Goal: Transaction & Acquisition: Obtain resource

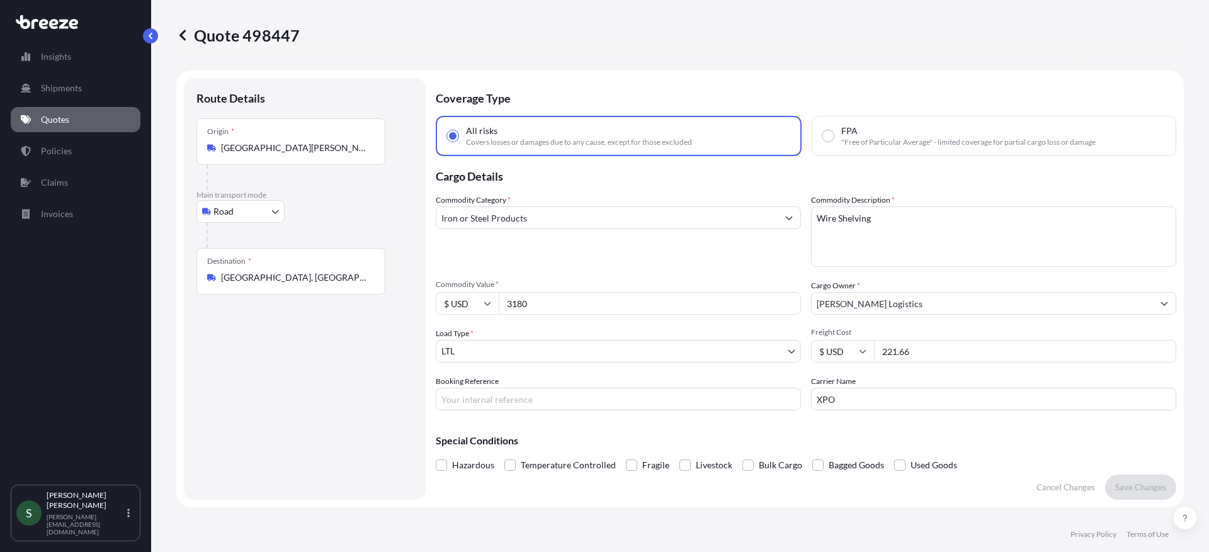
select select "Road"
select select "1"
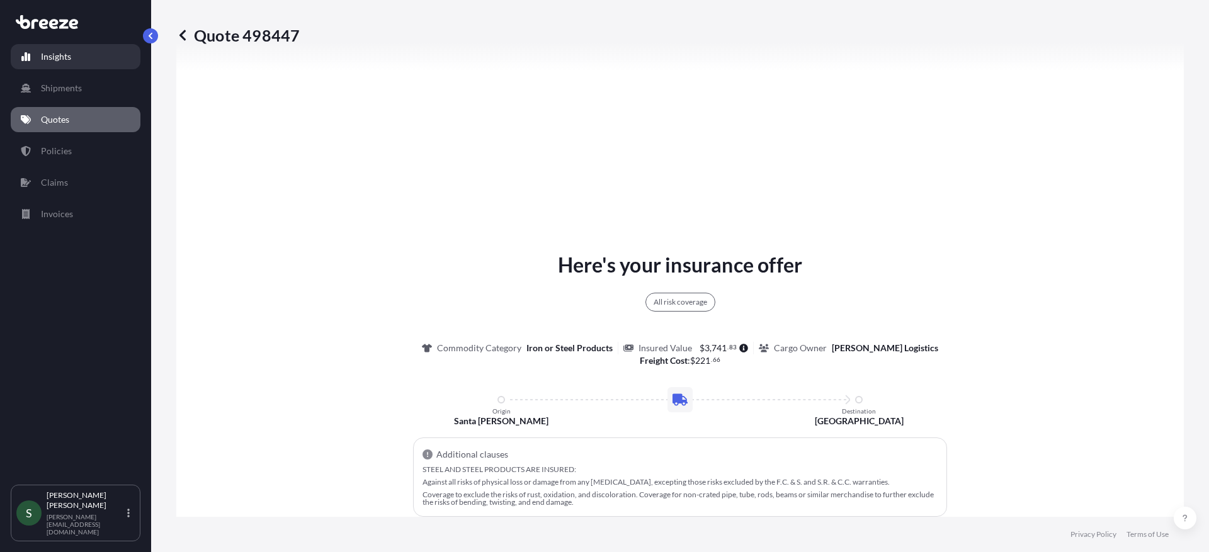
scroll to position [457, 0]
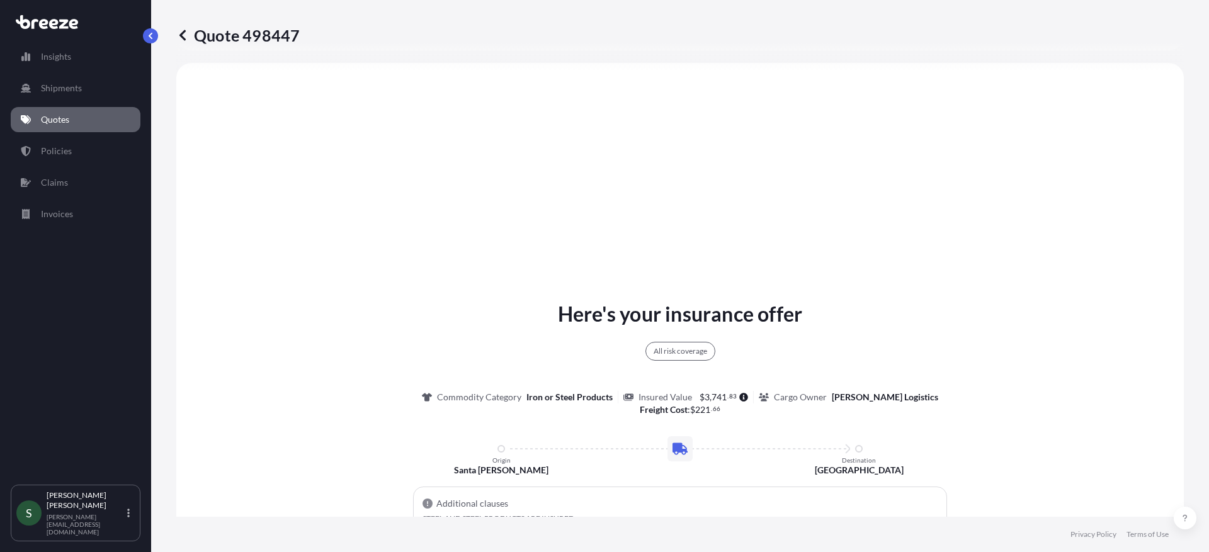
click at [62, 113] on p "Quotes" at bounding box center [55, 119] width 28 height 13
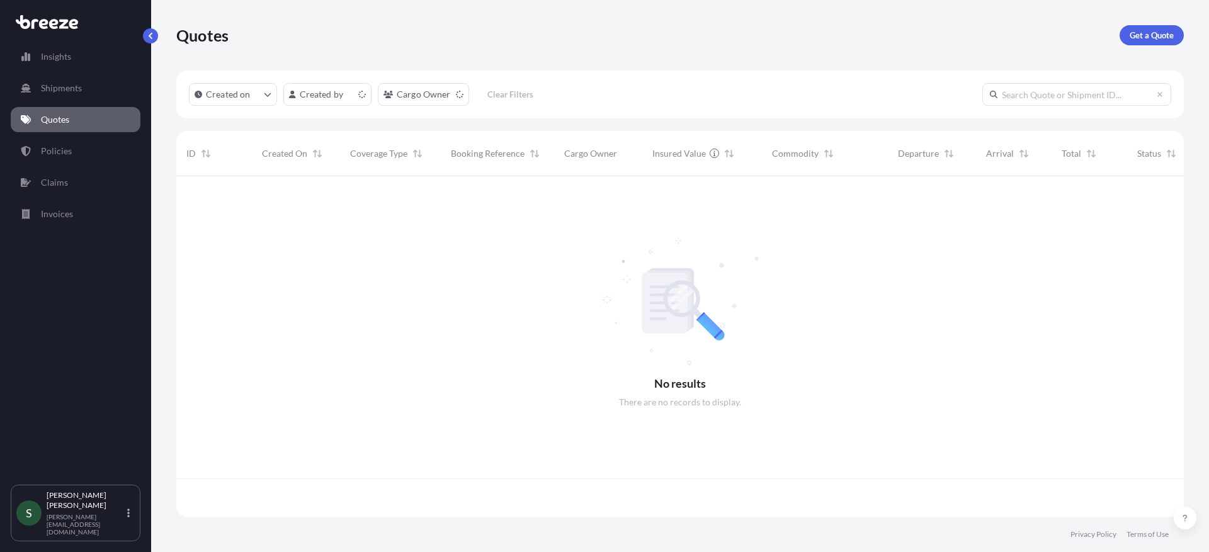
scroll to position [338, 998]
click at [1153, 45] on link "Get a Quote" at bounding box center [1152, 35] width 64 height 20
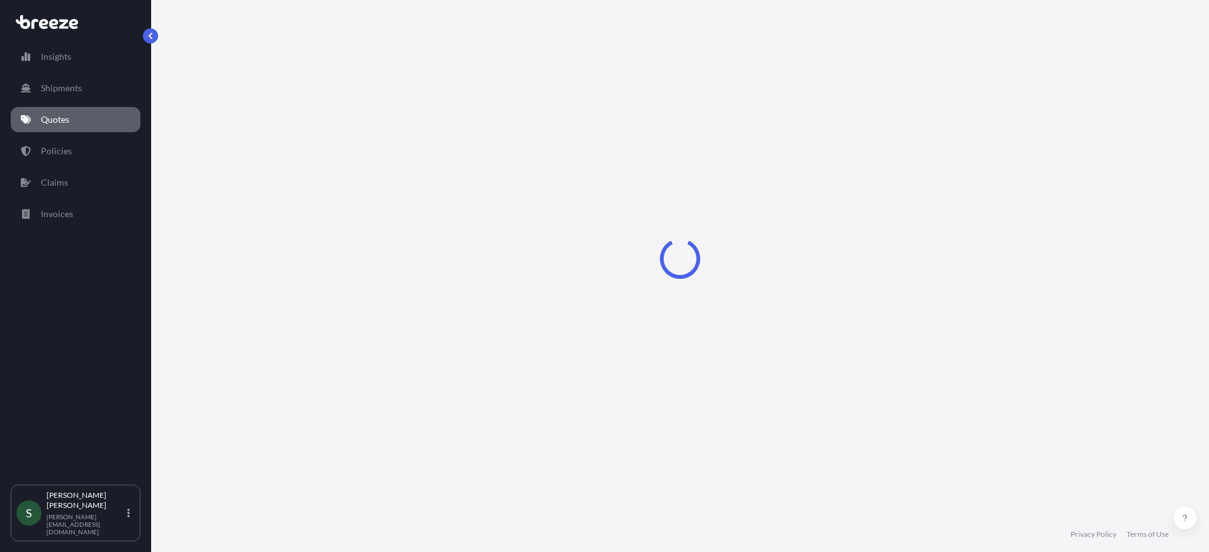
select select "Sea"
select select "1"
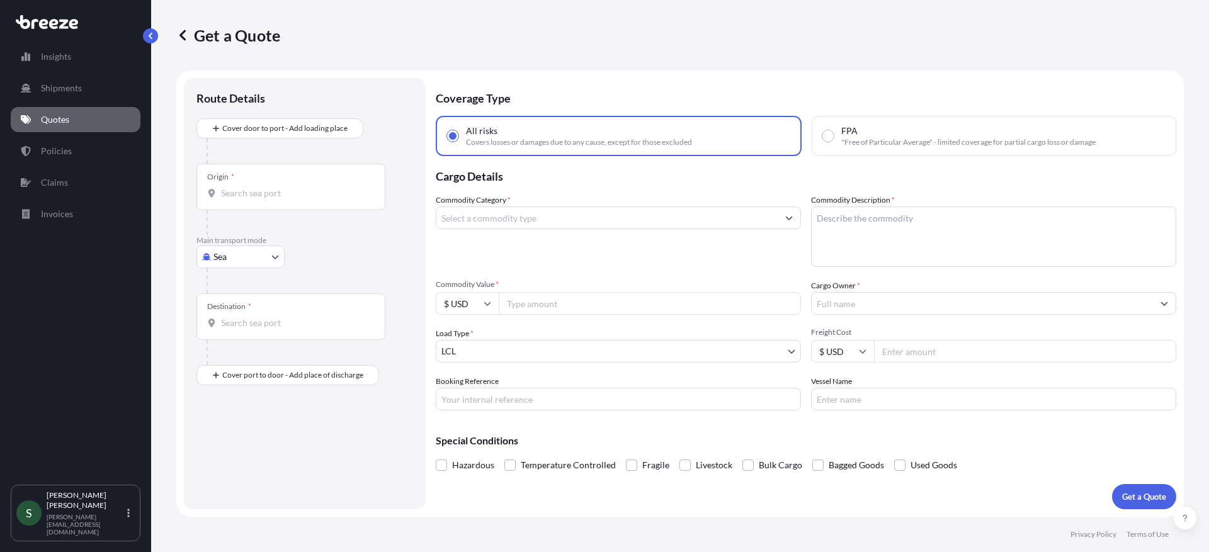
click at [235, 259] on body "Insights Shipments Quotes Policies Claims Invoices S [PERSON_NAME] [PERSON_NAME…" at bounding box center [604, 276] width 1209 height 552
click at [255, 340] on div "Road" at bounding box center [240, 335] width 78 height 23
select select "Road"
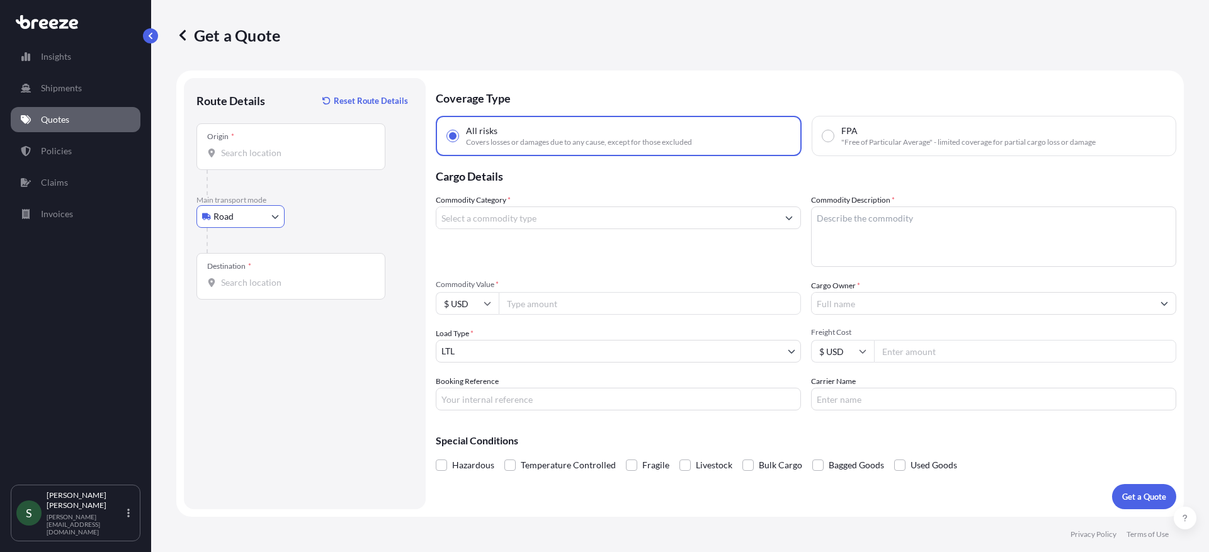
click at [259, 164] on div "Origin *" at bounding box center [290, 146] width 189 height 47
click at [259, 159] on input "Origin *" at bounding box center [295, 153] width 149 height 13
click at [261, 159] on div "Origin *" at bounding box center [290, 146] width 189 height 47
click at [261, 159] on input "Origin *" at bounding box center [295, 153] width 149 height 13
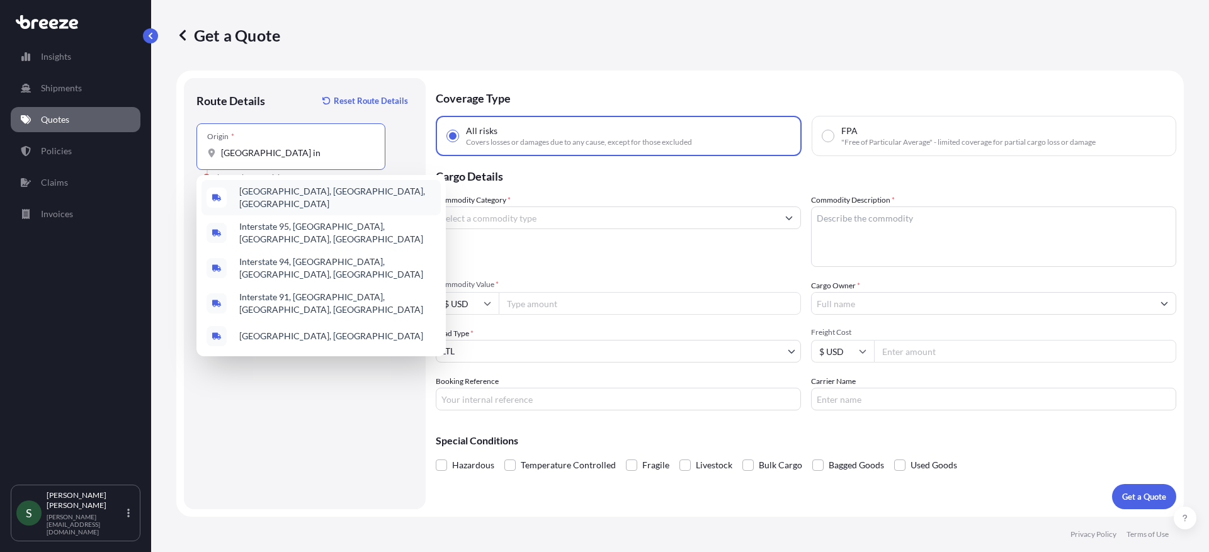
click at [320, 194] on div "[GEOGRAPHIC_DATA], [GEOGRAPHIC_DATA], [GEOGRAPHIC_DATA]" at bounding box center [320, 197] width 239 height 35
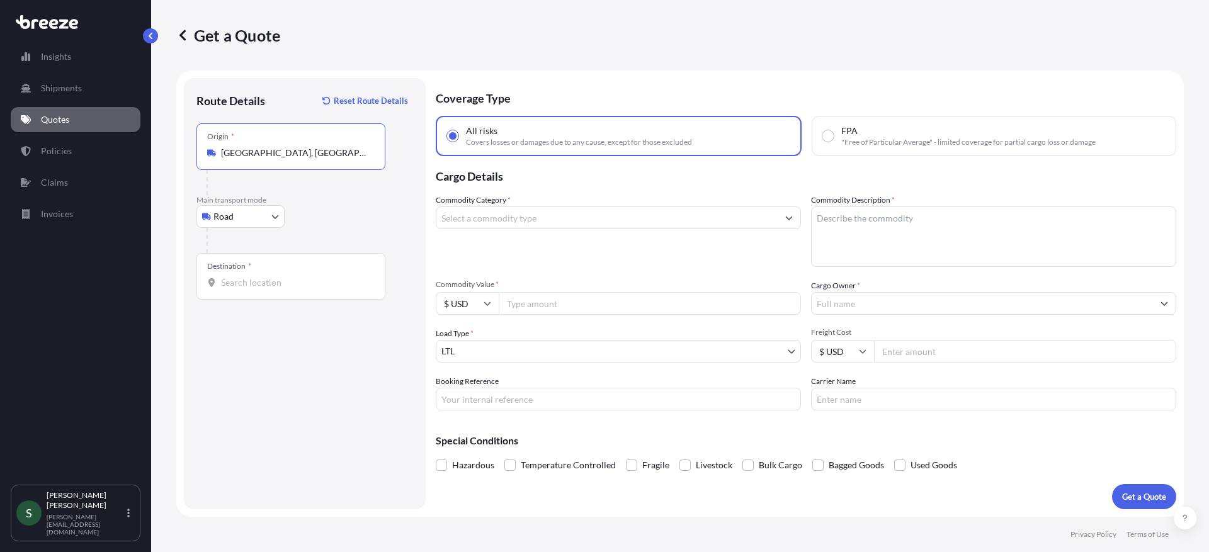
type input "[GEOGRAPHIC_DATA], [GEOGRAPHIC_DATA], [GEOGRAPHIC_DATA]"
click at [261, 287] on input "Destination *" at bounding box center [295, 282] width 149 height 13
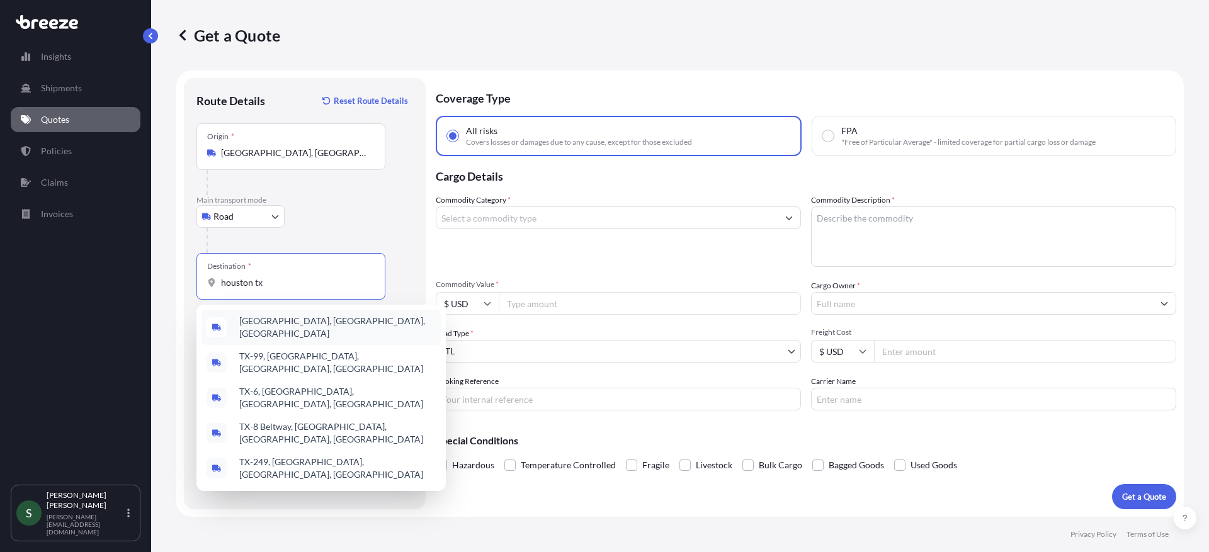
click at [297, 320] on span "[GEOGRAPHIC_DATA], [GEOGRAPHIC_DATA], [GEOGRAPHIC_DATA]" at bounding box center [337, 327] width 196 height 25
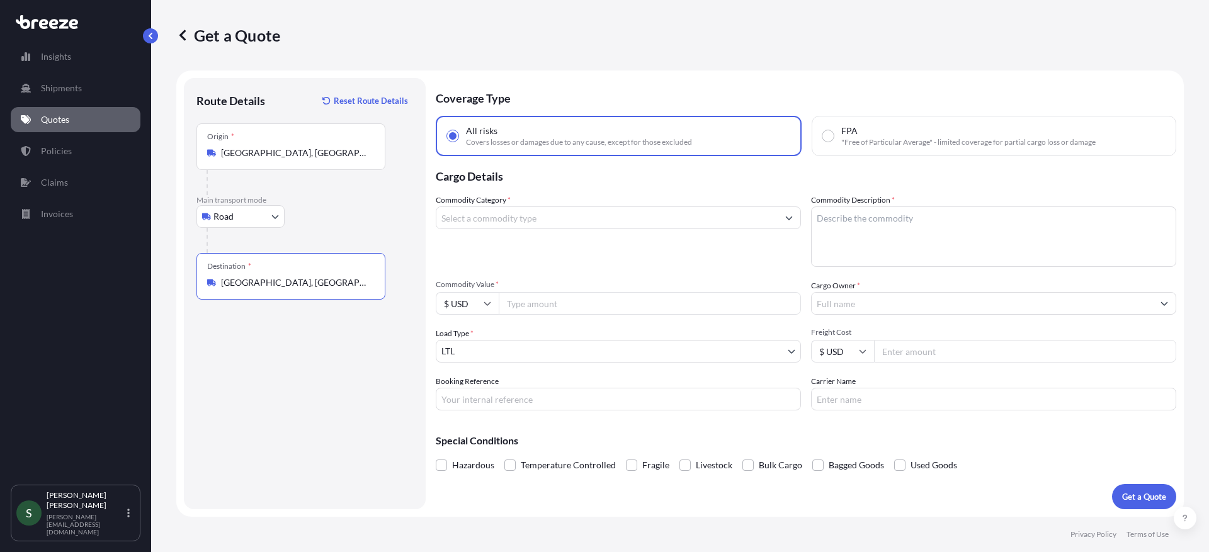
type input "[GEOGRAPHIC_DATA], [GEOGRAPHIC_DATA], [GEOGRAPHIC_DATA]"
click at [501, 216] on input "Commodity Category *" at bounding box center [606, 218] width 341 height 23
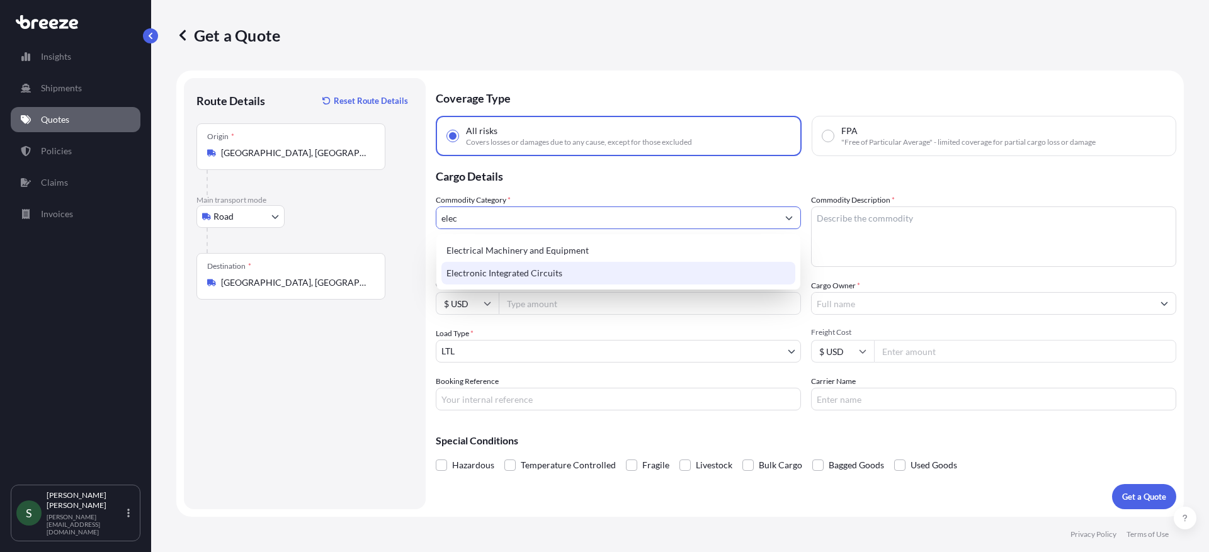
click at [568, 254] on div "Electrical Machinery and Equipment" at bounding box center [618, 250] width 354 height 23
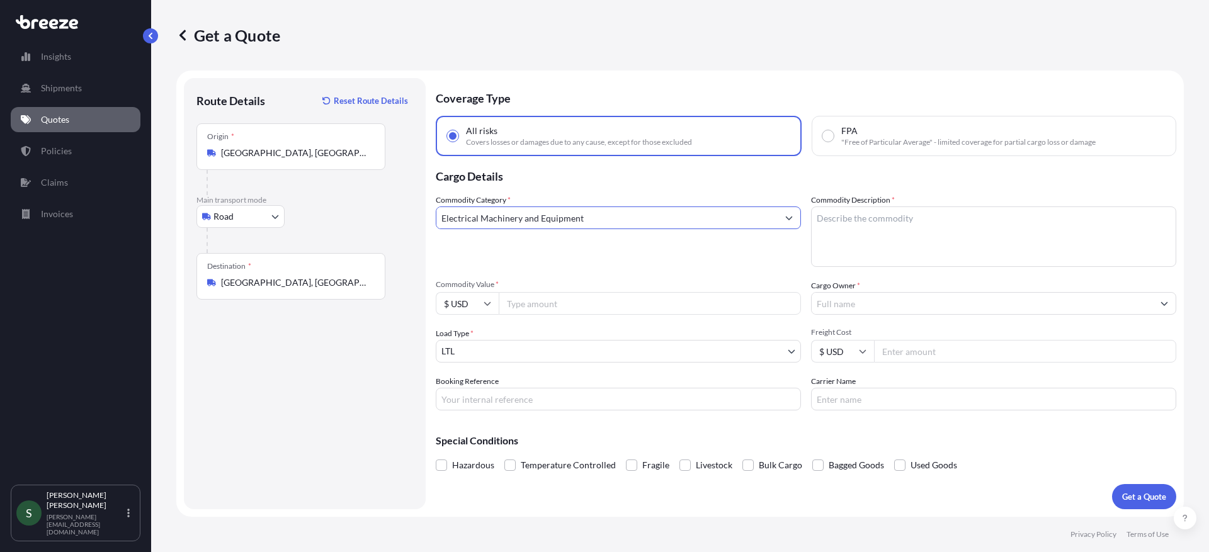
type input "Electrical Machinery and Equipment"
click at [859, 234] on textarea "Commodity Description *" at bounding box center [993, 237] width 365 height 60
type textarea "Griddle & Clamshell"
click at [627, 301] on input "Commodity Value *" at bounding box center [650, 303] width 302 height 23
click at [541, 296] on input "Commodity Value *" at bounding box center [650, 303] width 302 height 23
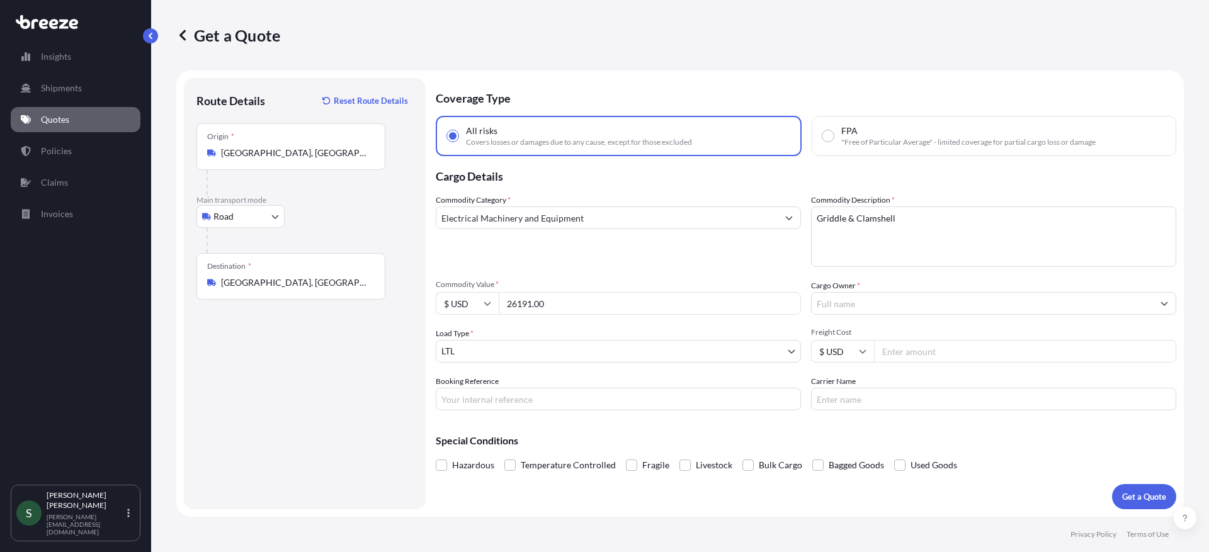
type input "26191.00"
click at [913, 301] on input "Cargo Owner *" at bounding box center [982, 303] width 341 height 23
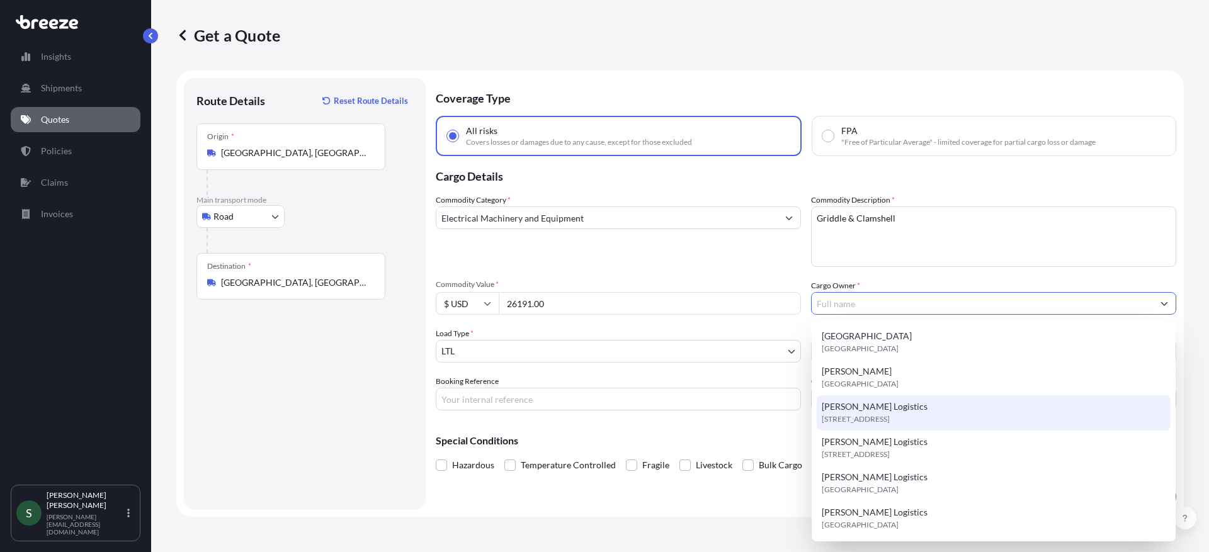
click at [890, 423] on span "[STREET_ADDRESS]" at bounding box center [856, 419] width 68 height 13
type input "[PERSON_NAME] Logistics"
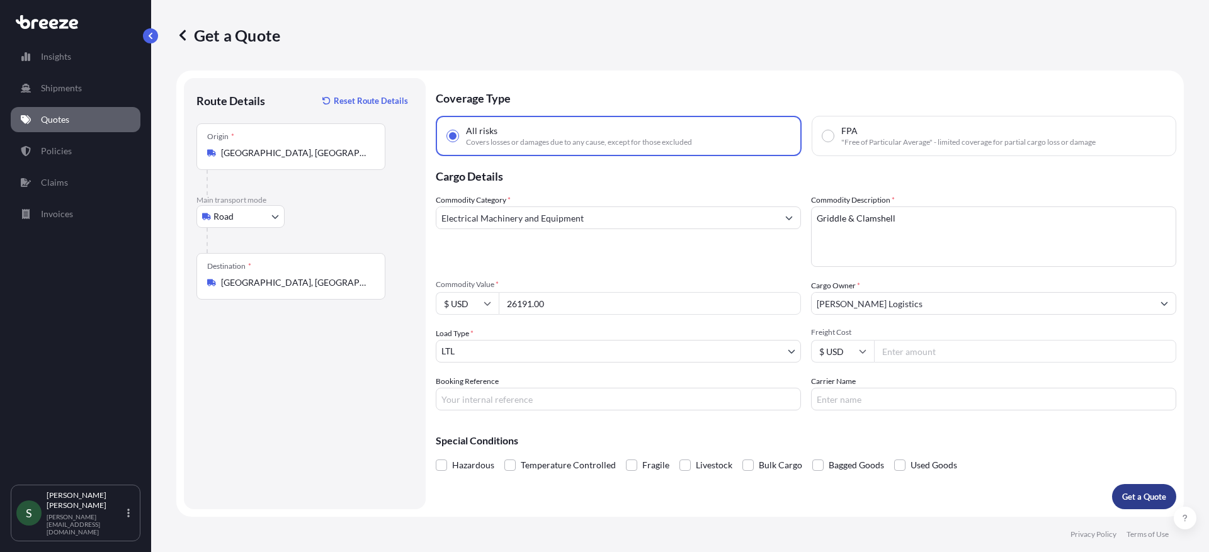
click at [1154, 503] on button "Get a Quote" at bounding box center [1144, 496] width 64 height 25
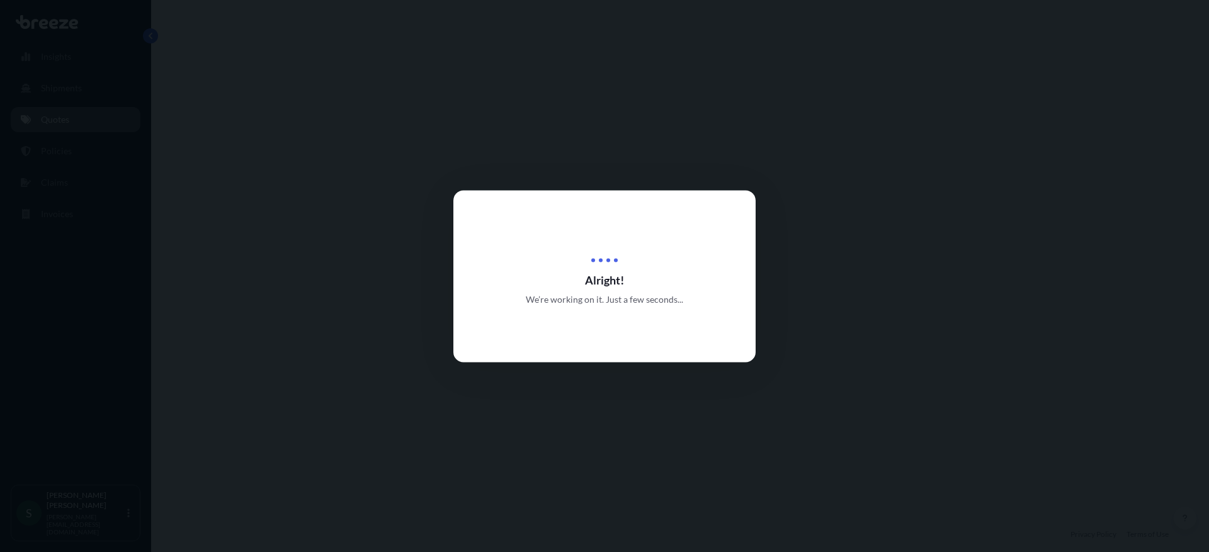
select select "Road"
select select "1"
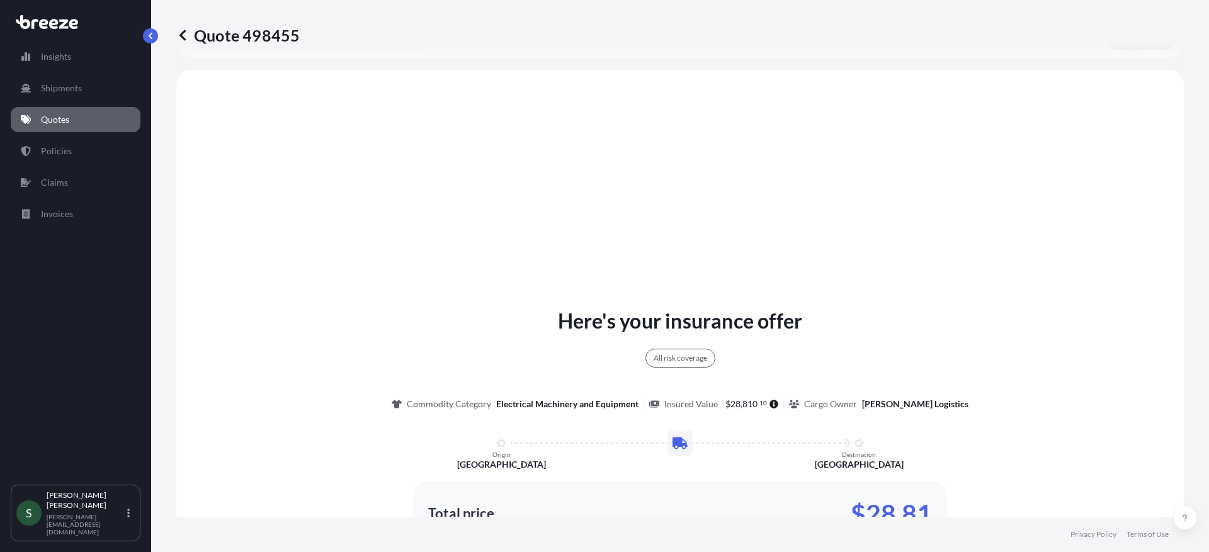
scroll to position [457, 0]
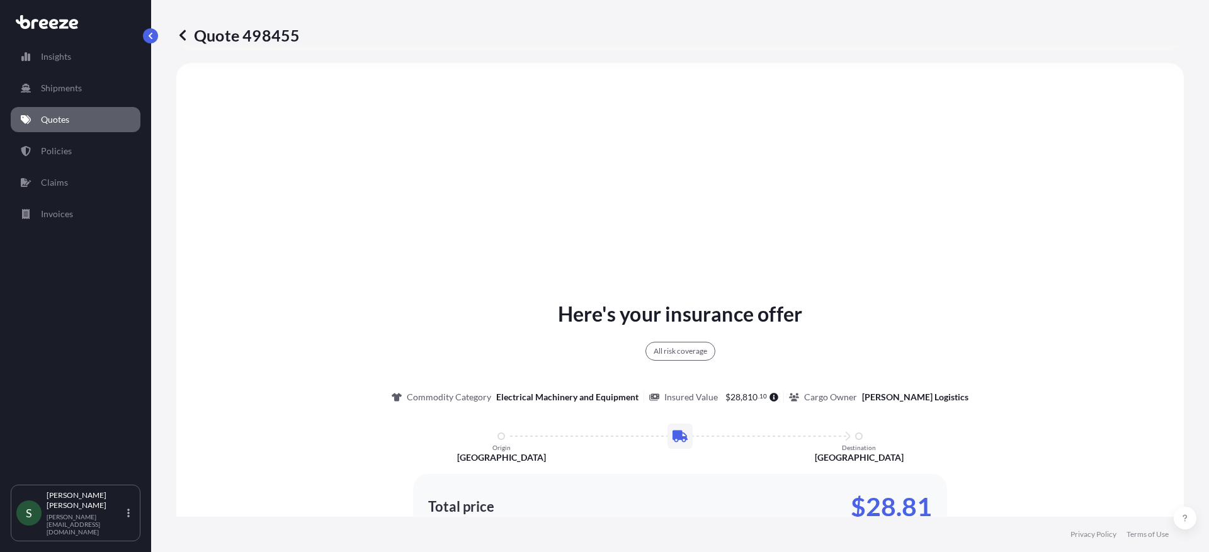
click at [60, 117] on p "Quotes" at bounding box center [55, 119] width 28 height 13
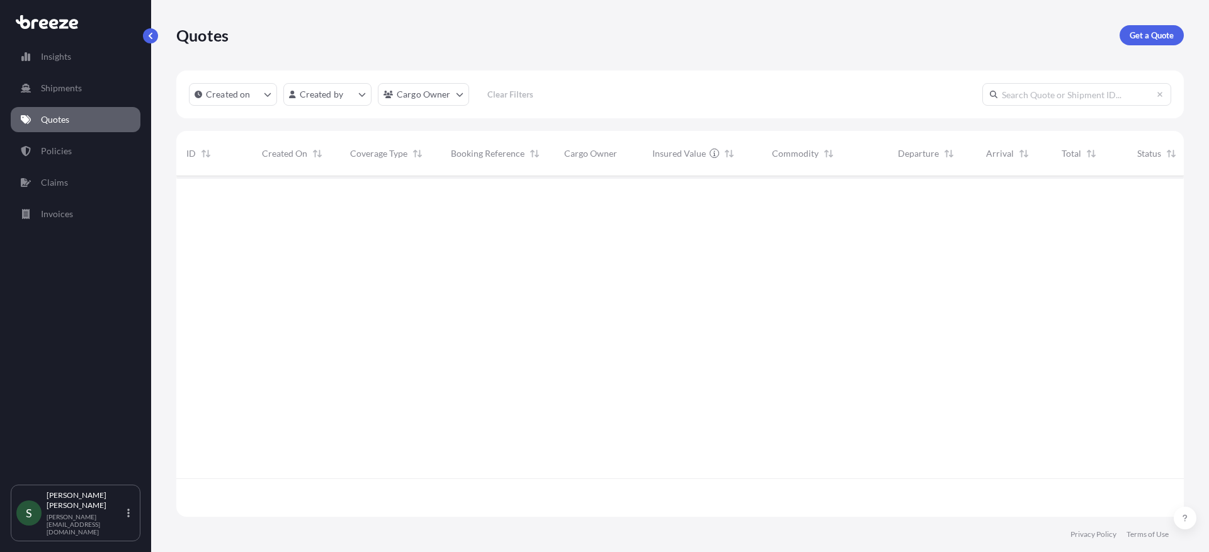
scroll to position [338, 998]
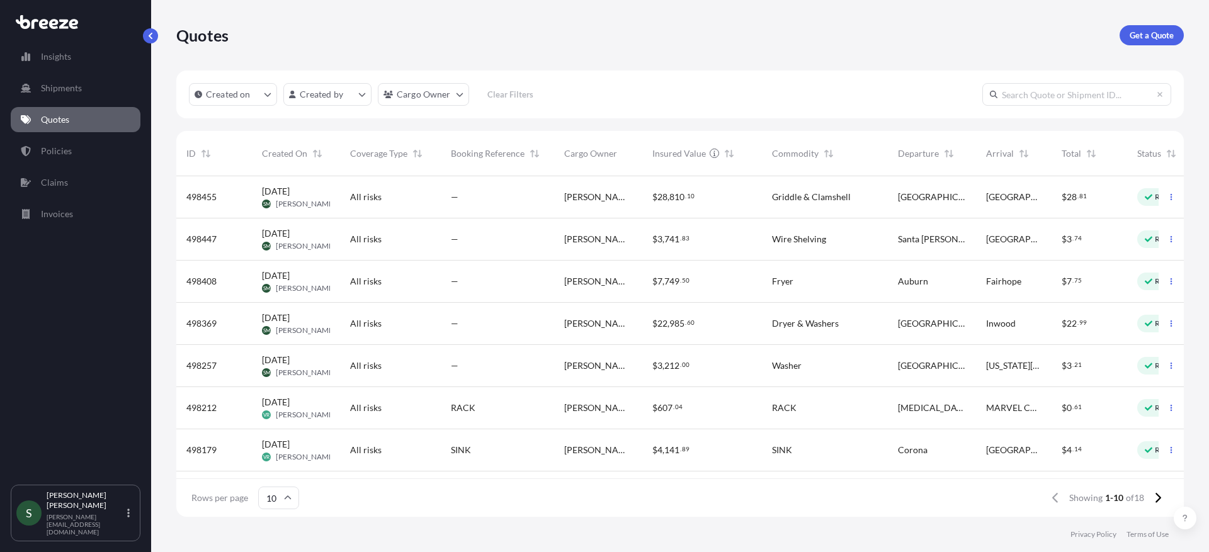
click at [717, 234] on div "$ 3 , 741 . 83" at bounding box center [701, 239] width 99 height 13
select select "Road"
select select "1"
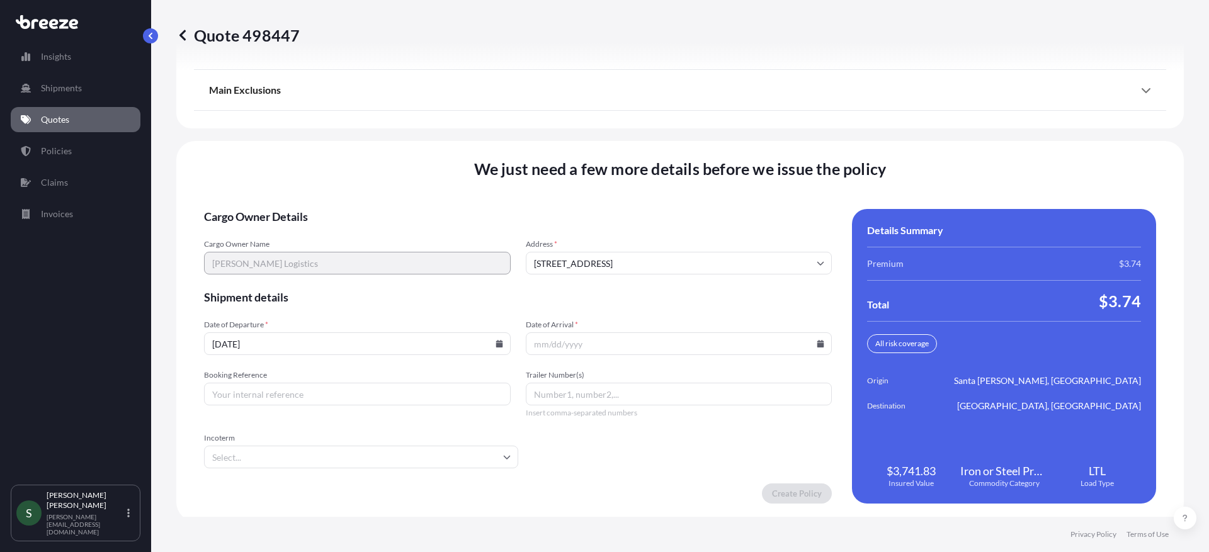
scroll to position [1751, 0]
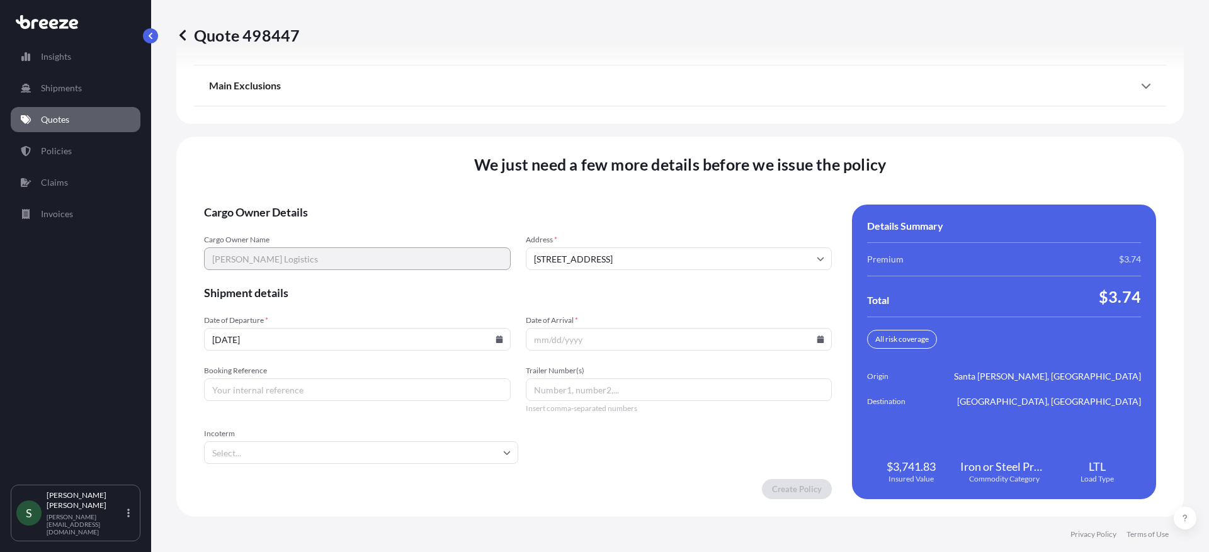
click at [817, 342] on icon at bounding box center [820, 340] width 7 height 8
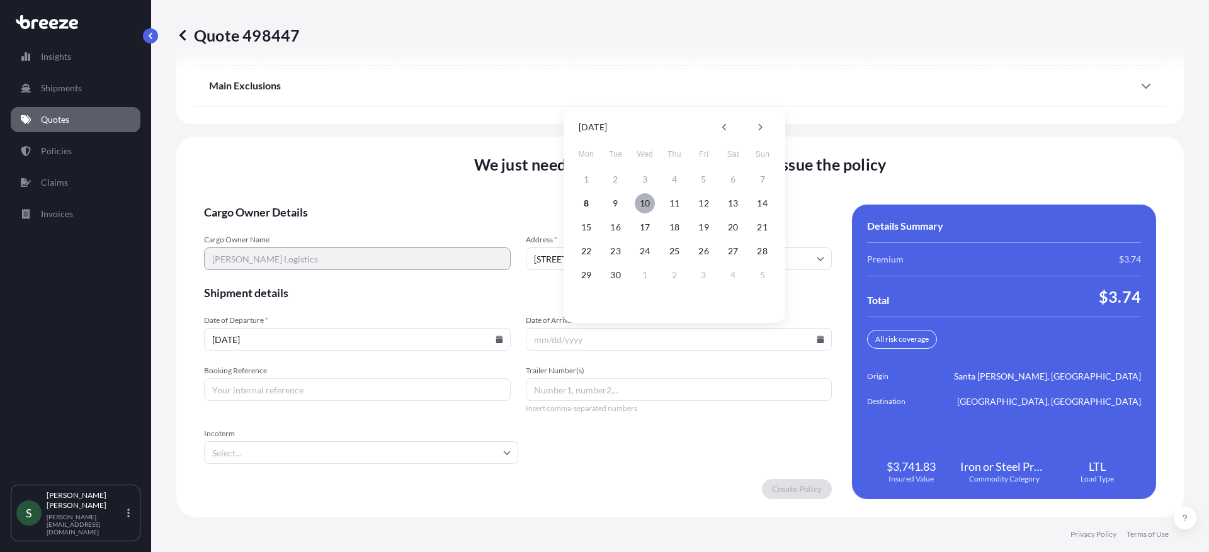
click at [638, 206] on button "10" at bounding box center [645, 203] width 20 height 20
type input "[DATE]"
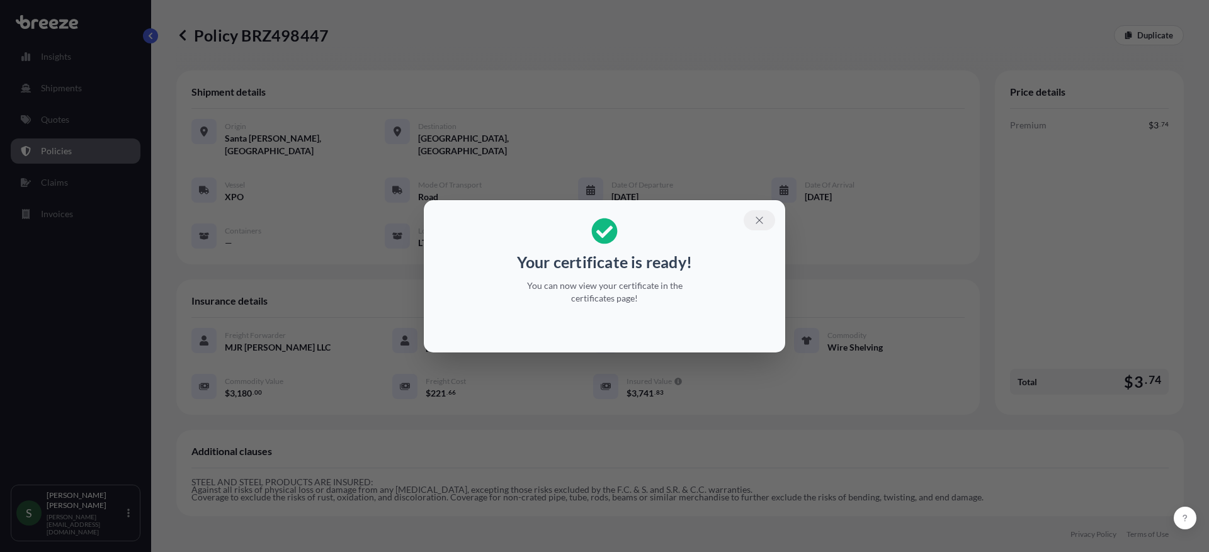
click at [759, 218] on icon "button" at bounding box center [759, 220] width 11 height 11
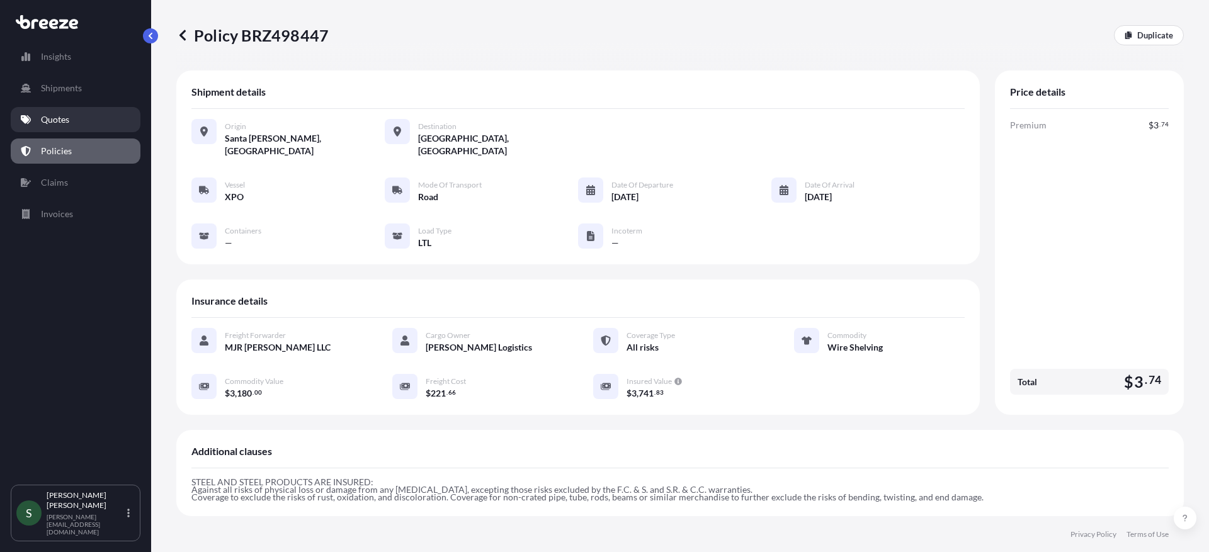
click at [64, 124] on p "Quotes" at bounding box center [55, 119] width 28 height 13
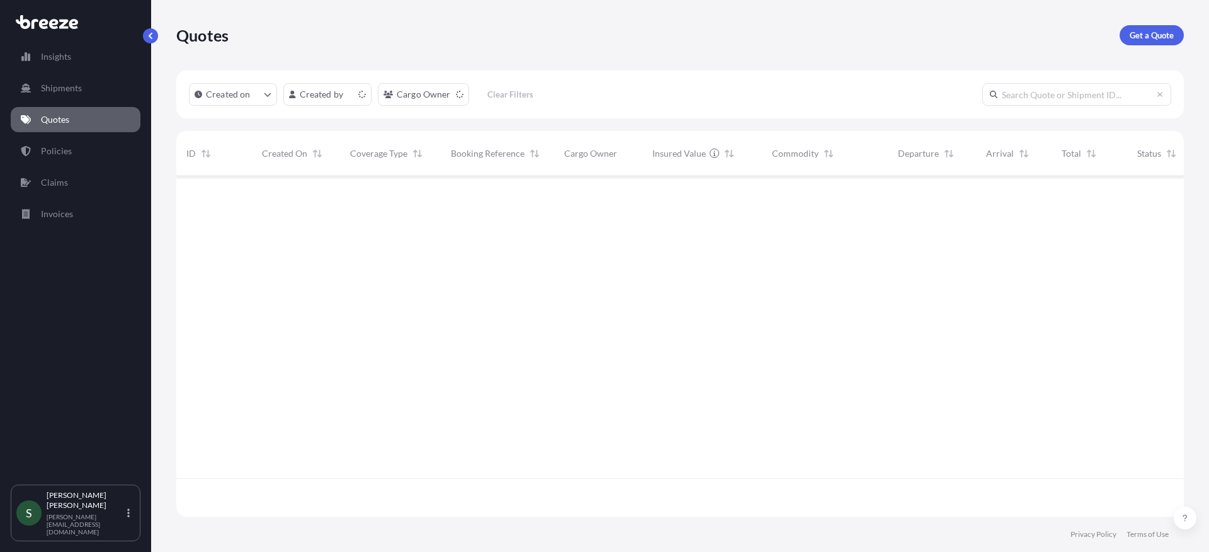
scroll to position [338, 998]
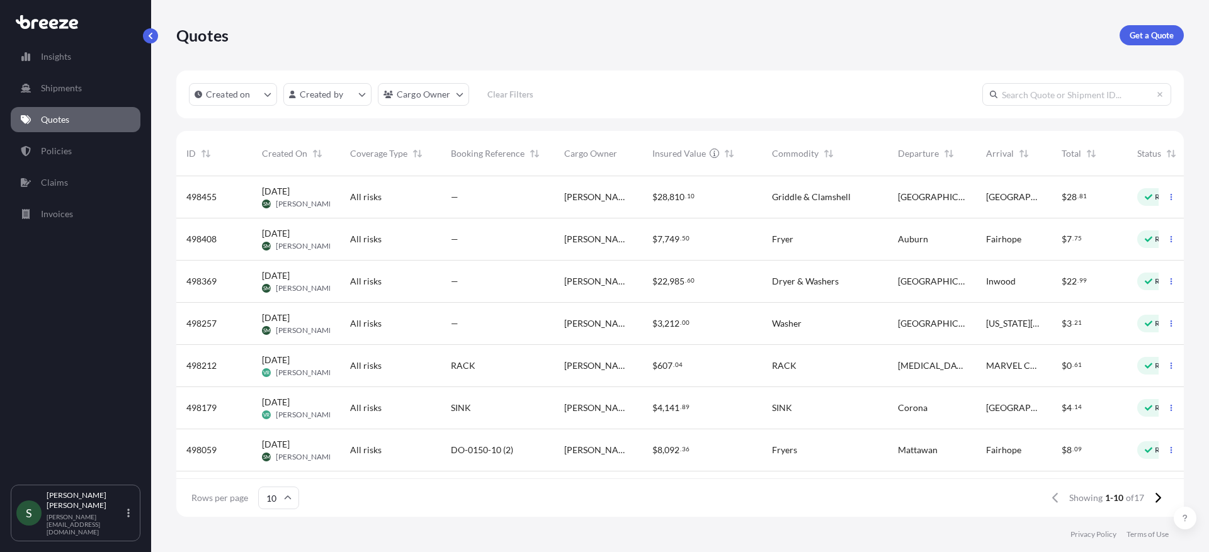
click at [447, 196] on div "—" at bounding box center [497, 197] width 113 height 42
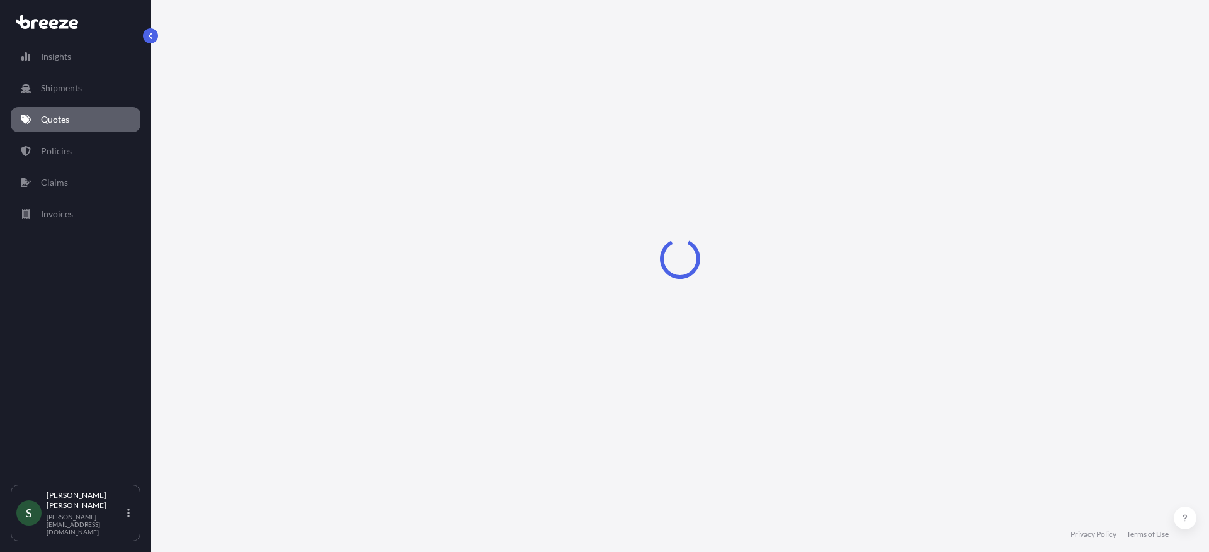
select select "Road"
select select "1"
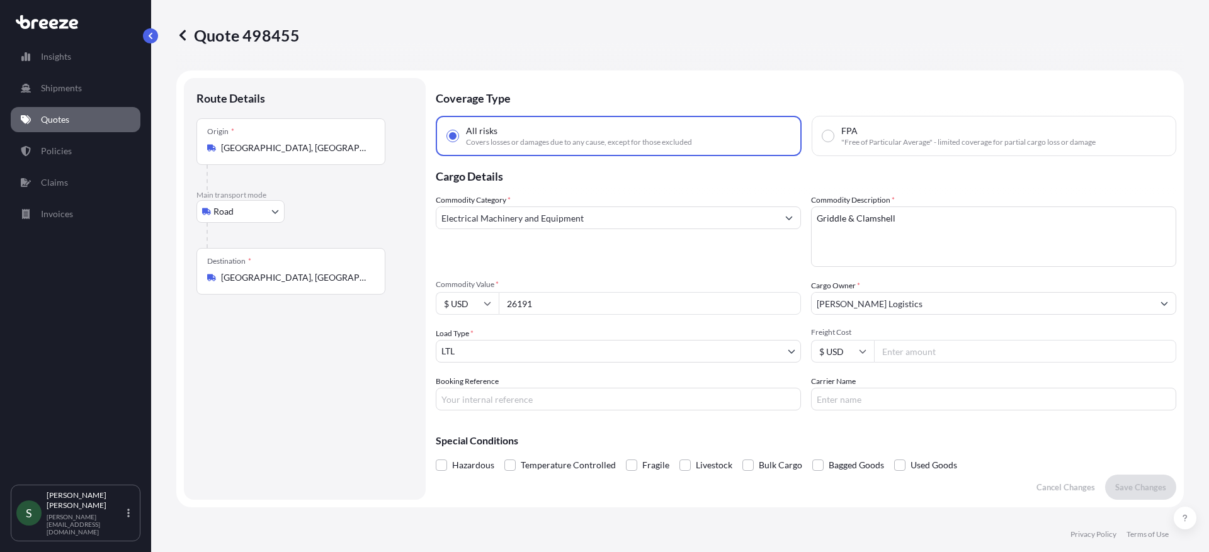
click at [969, 350] on input "Freight Cost" at bounding box center [1025, 351] width 302 height 23
type input "185.50"
click at [946, 395] on input "Carrier Name" at bounding box center [993, 399] width 365 height 23
type input "TFORCE"
click at [631, 392] on input "Booking Reference" at bounding box center [618, 399] width 365 height 23
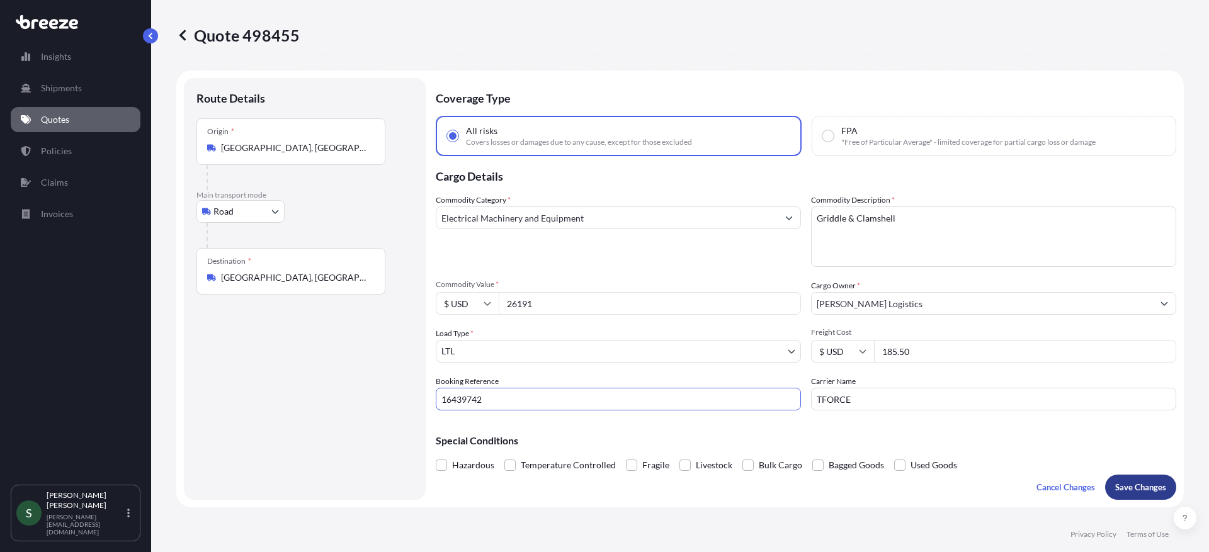
type input "16439742"
click at [1105, 492] on button "Save Changes" at bounding box center [1140, 487] width 71 height 25
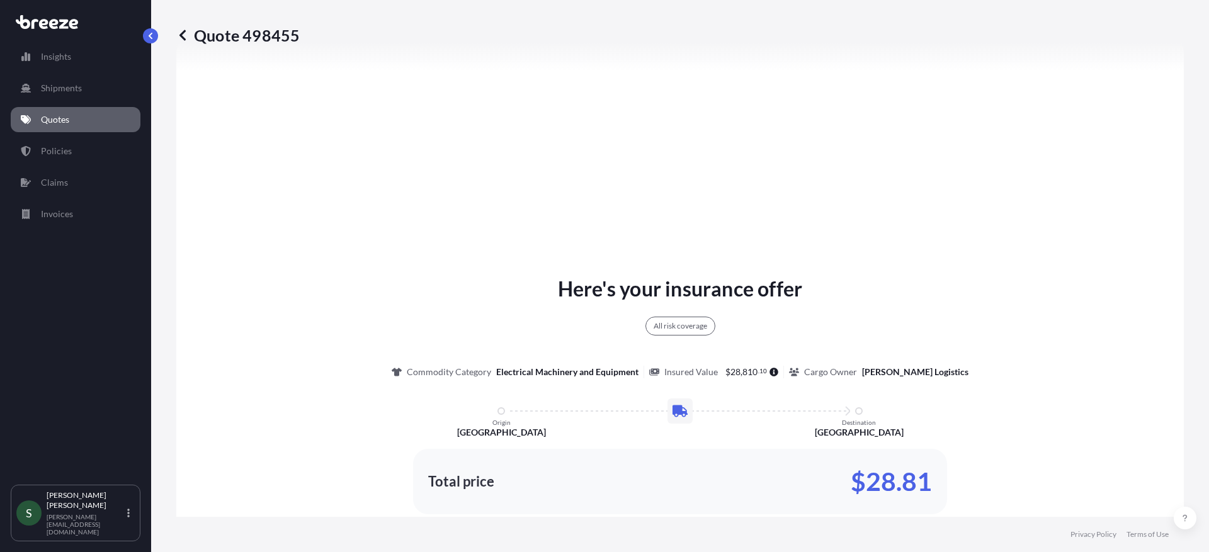
select select "Road"
select select "1"
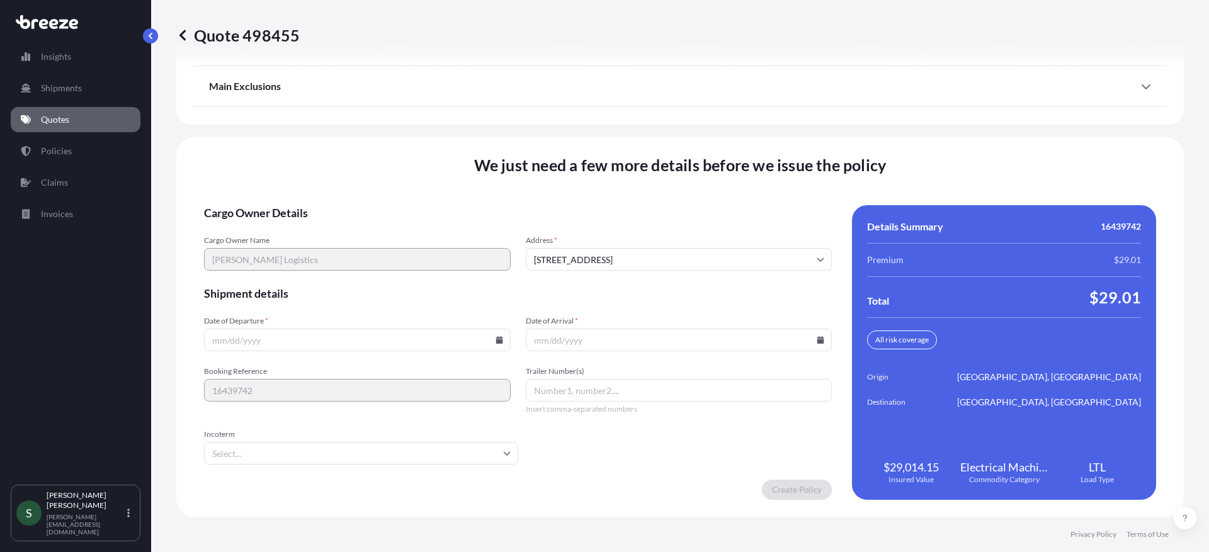
scroll to position [1634, 0]
click at [497, 343] on icon at bounding box center [499, 340] width 7 height 8
click at [292, 203] on button "9" at bounding box center [297, 203] width 20 height 20
type input "[DATE]"
click at [820, 342] on input "Date of Arrival *" at bounding box center [679, 339] width 307 height 23
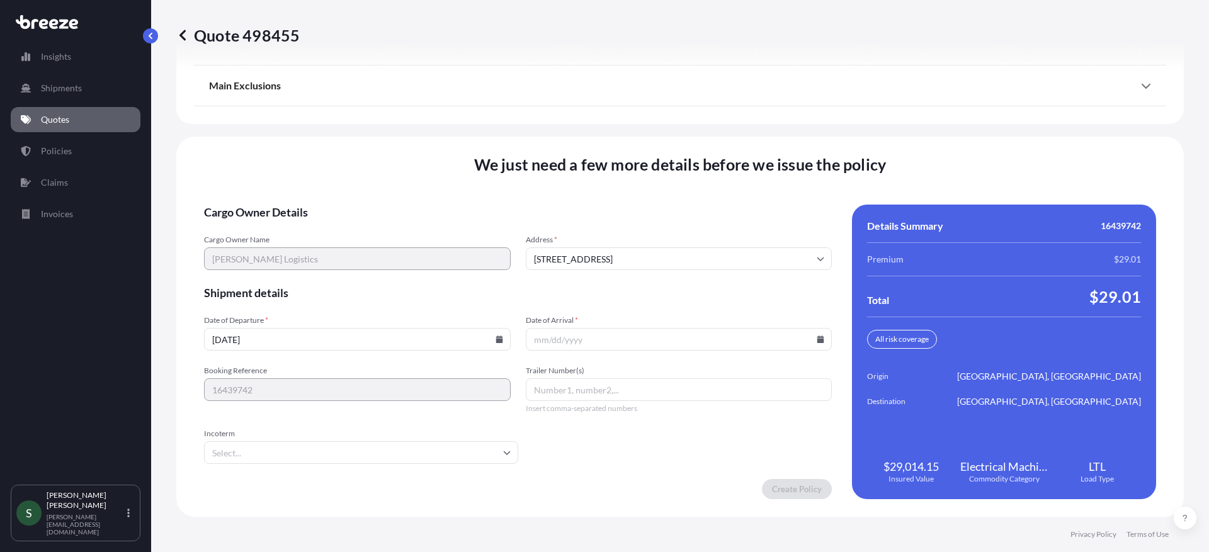
click at [817, 338] on icon at bounding box center [820, 340] width 7 height 8
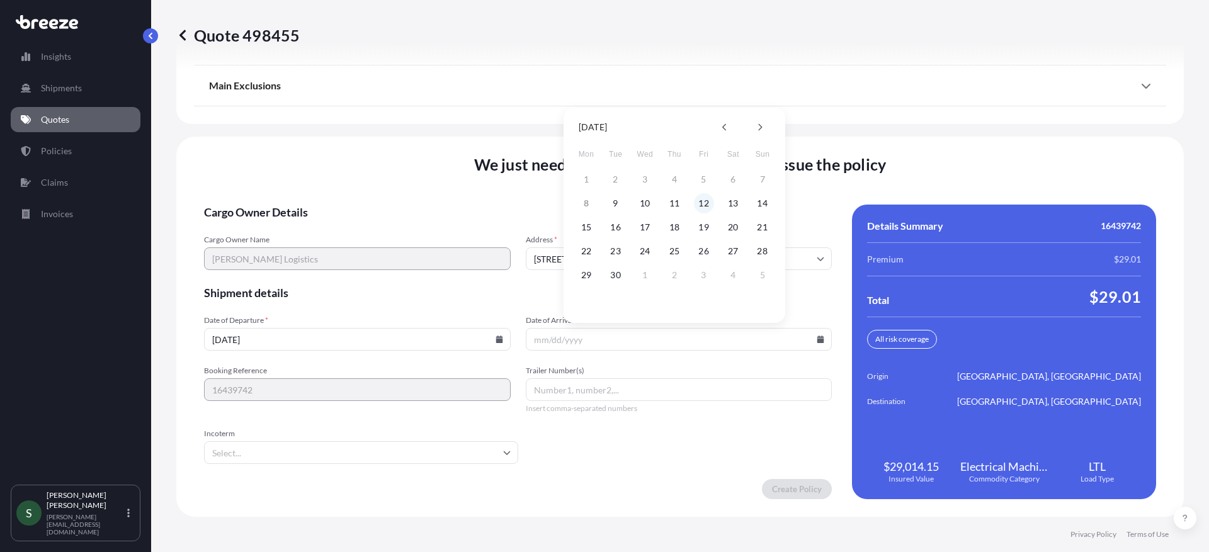
click at [698, 204] on button "12" at bounding box center [704, 203] width 20 height 20
type input "[DATE]"
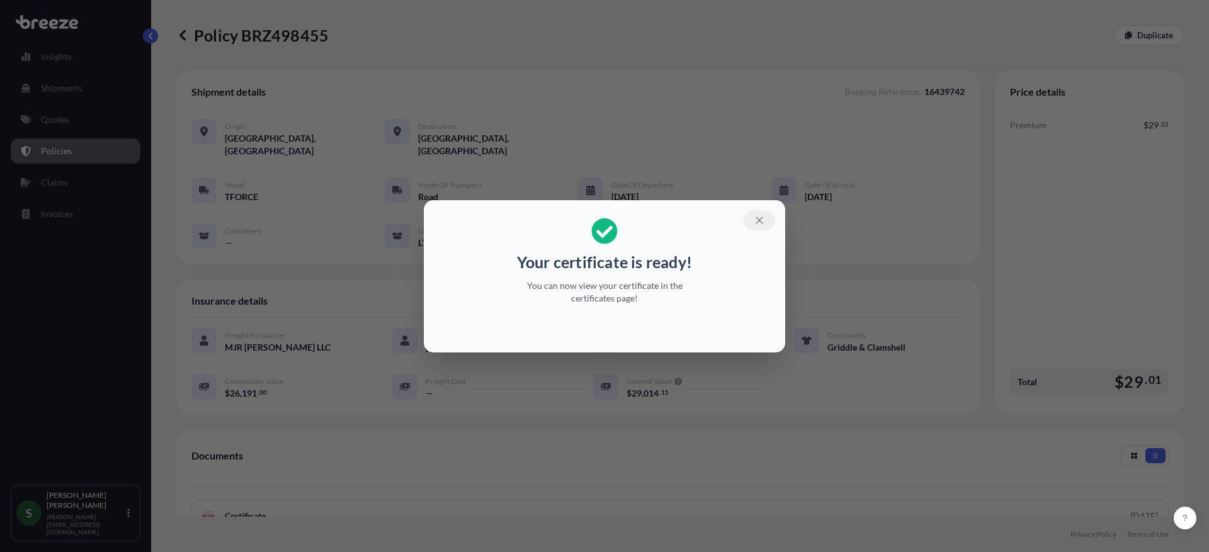
click at [759, 222] on icon "button" at bounding box center [759, 220] width 11 height 11
